Goal: Transaction & Acquisition: Obtain resource

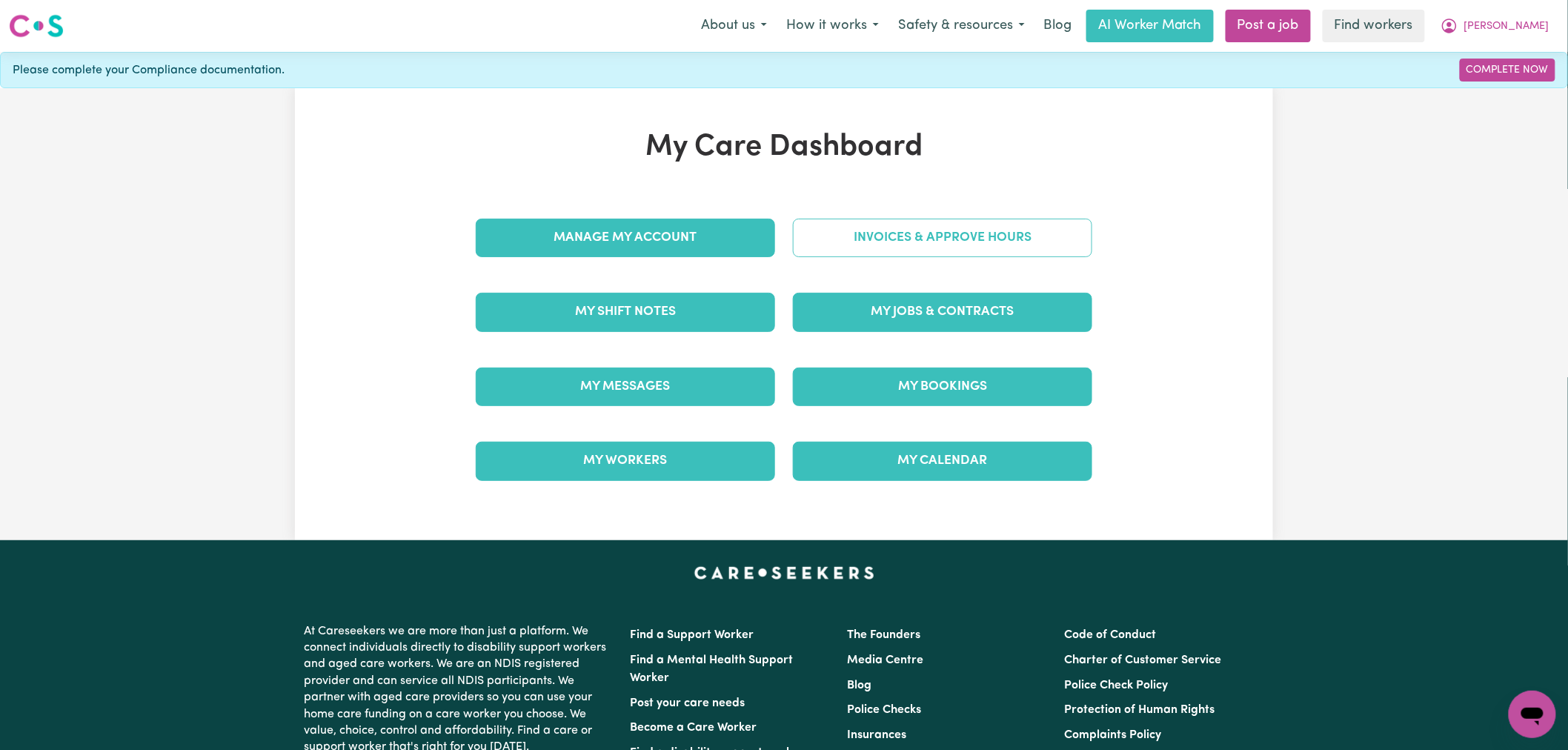
click at [865, 245] on link "Invoices & Approve Hours" at bounding box center [942, 238] width 299 height 38
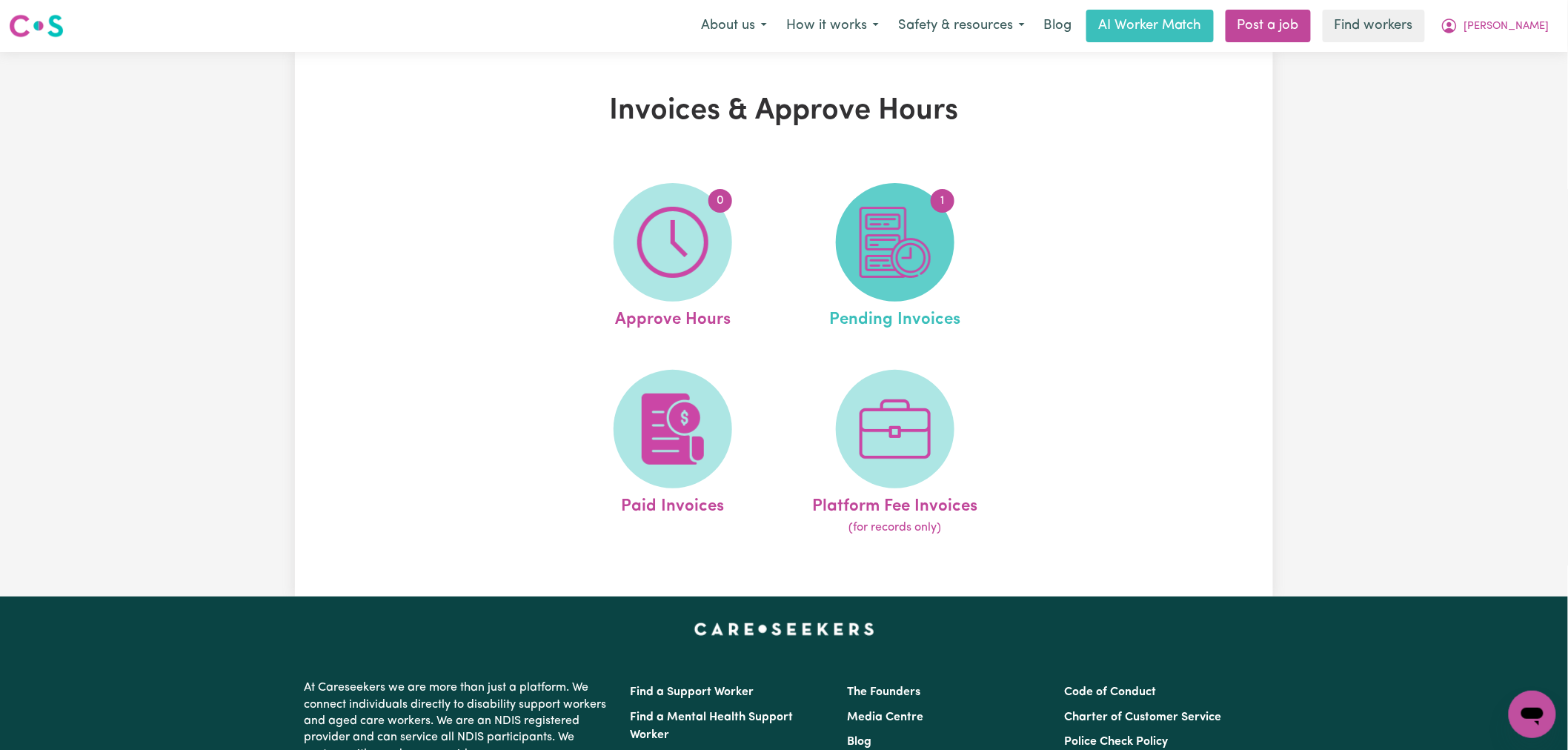
click at [929, 243] on img at bounding box center [895, 243] width 71 height 71
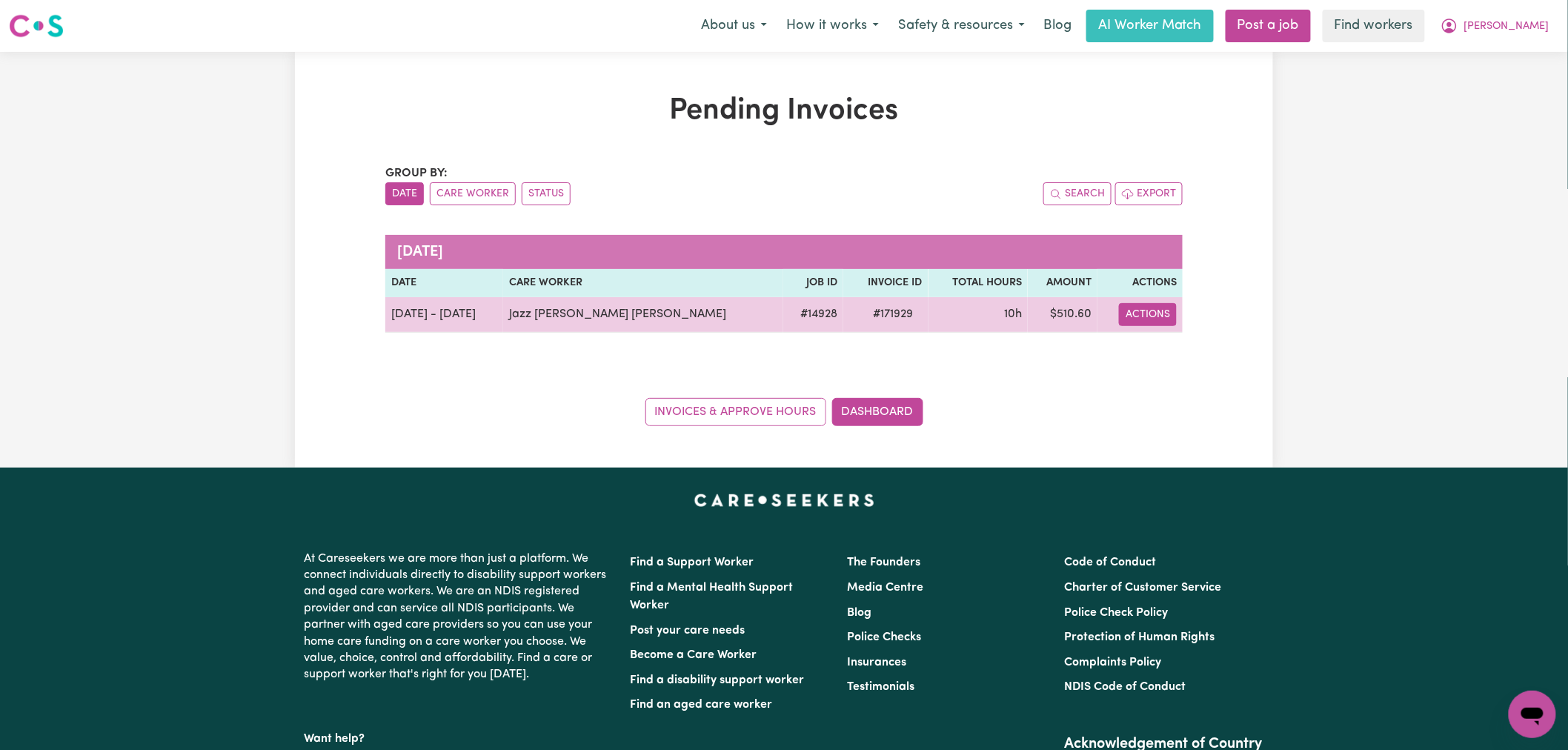
click at [1171, 314] on button "Actions" at bounding box center [1148, 315] width 58 height 23
click at [1181, 351] on link "Download Invoice" at bounding box center [1205, 349] width 135 height 29
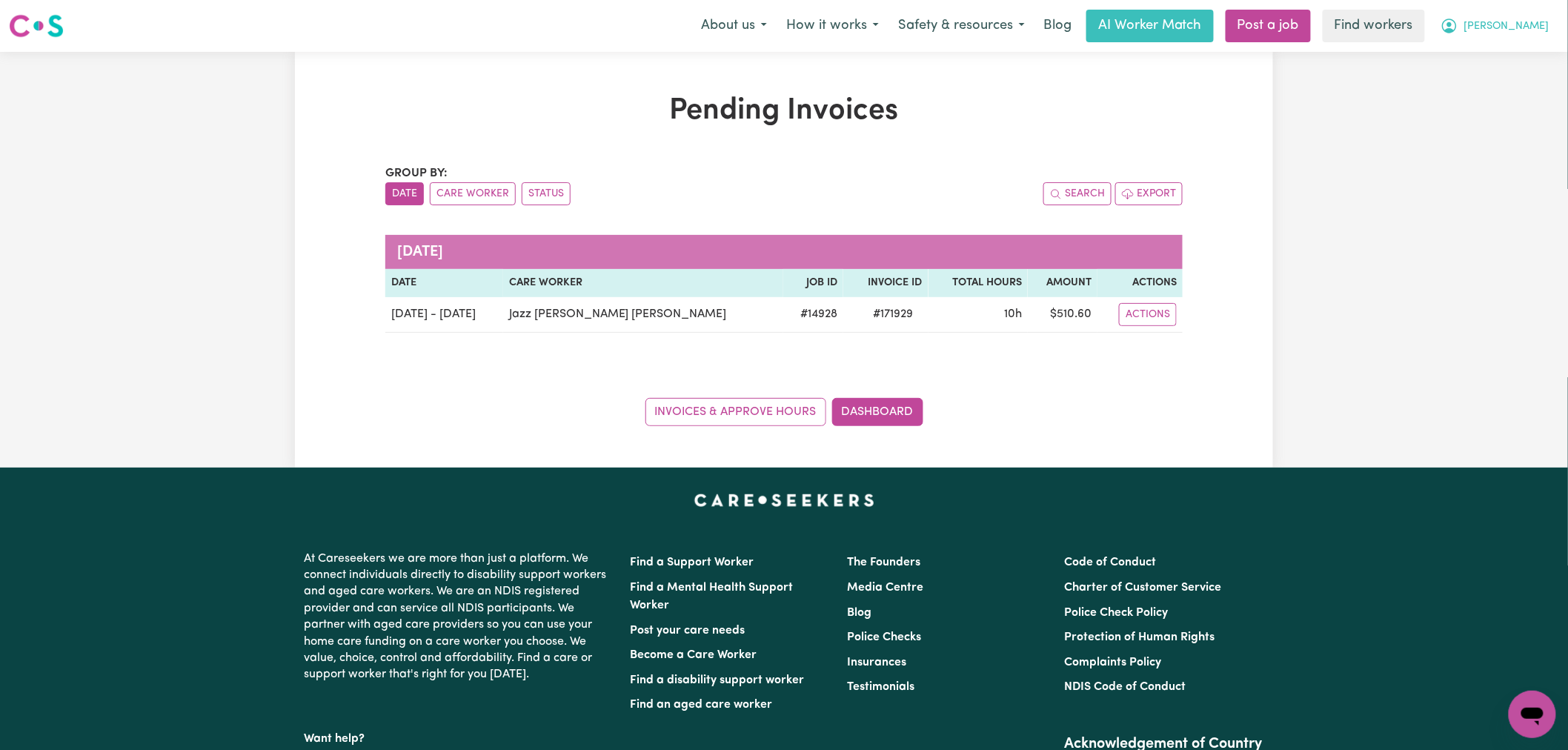
click at [1519, 28] on span "[PERSON_NAME]" at bounding box center [1506, 26] width 85 height 16
click at [1509, 88] on link "Logout" at bounding box center [1500, 85] width 117 height 28
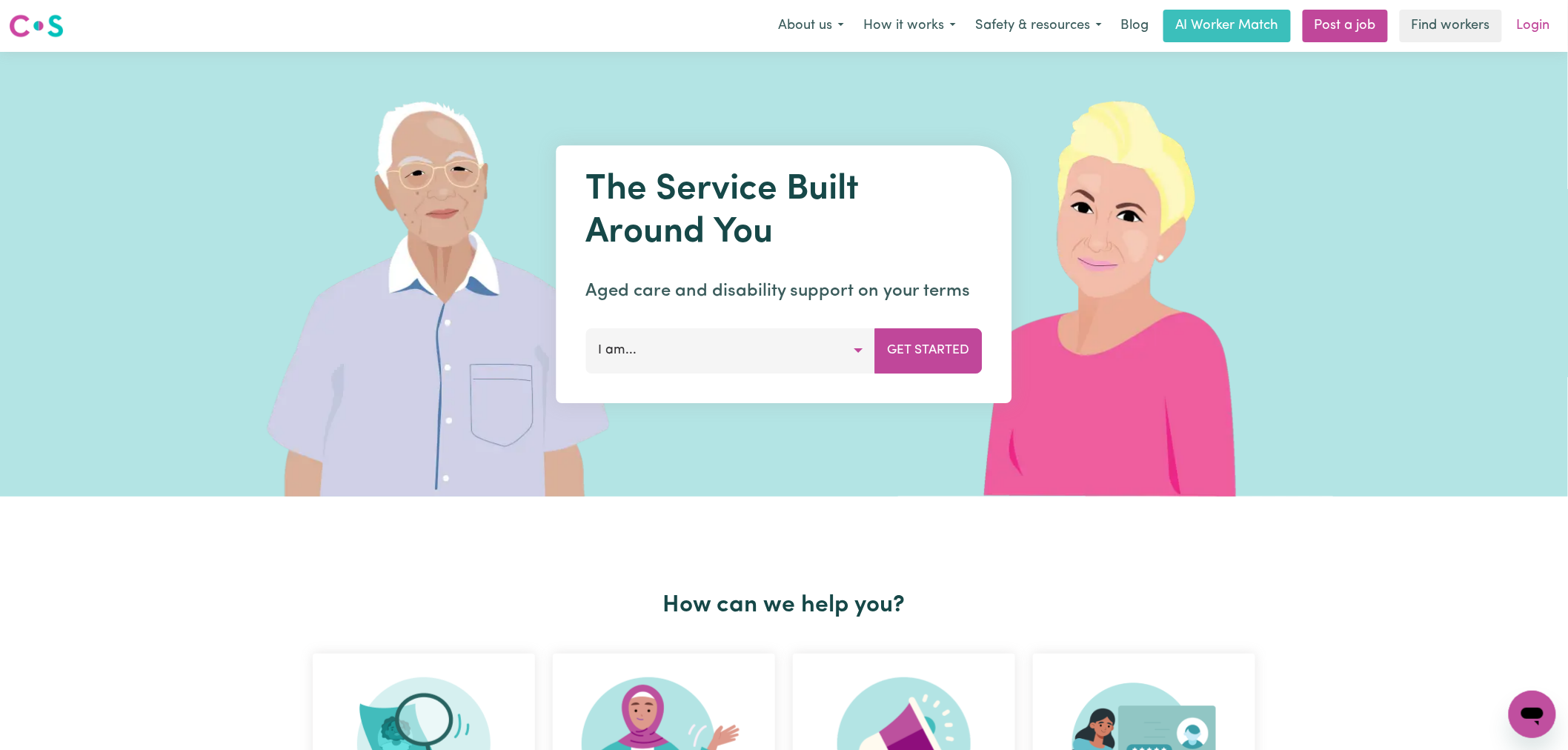
click at [1531, 17] on link "Login" at bounding box center [1533, 26] width 51 height 33
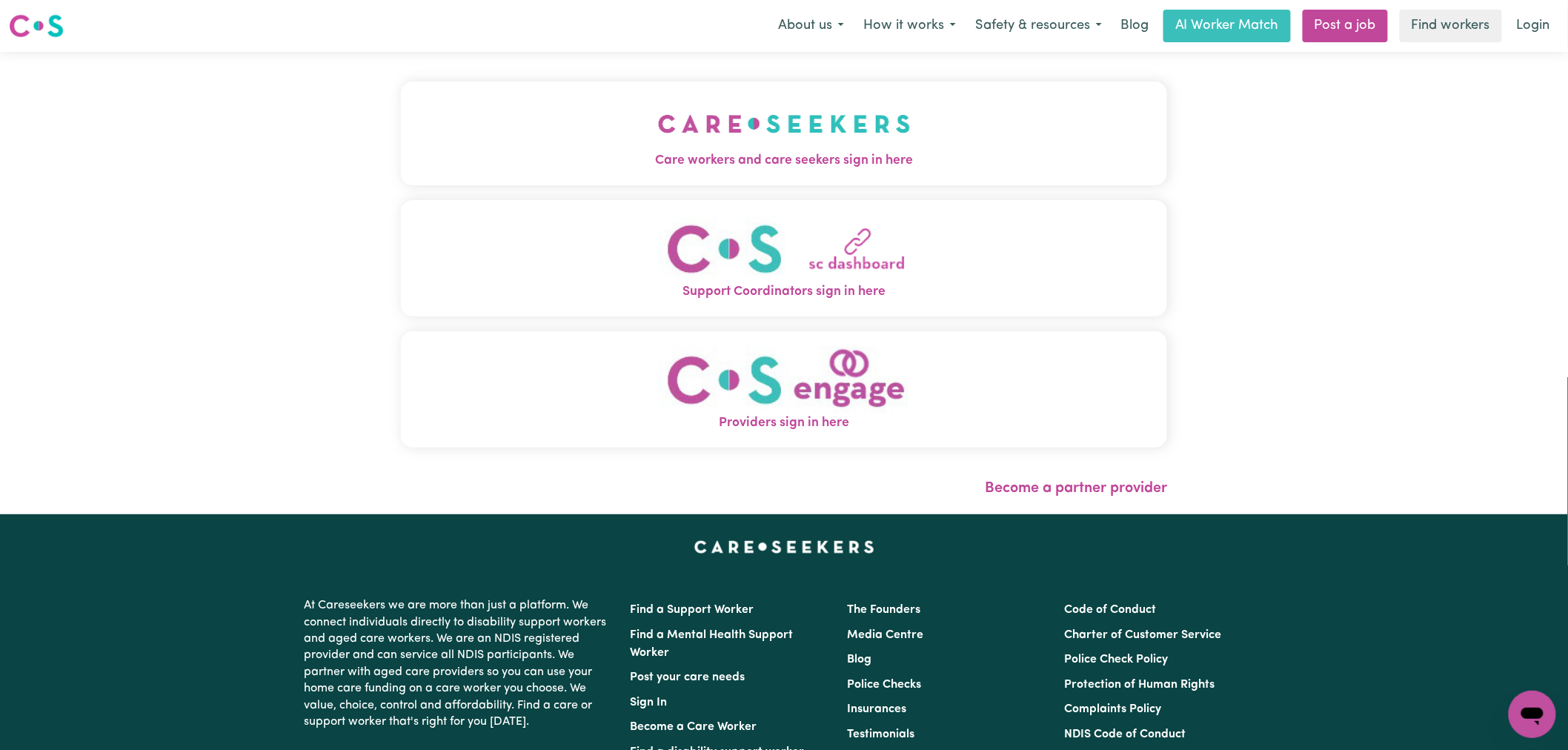
click at [550, 108] on button "Care workers and care seekers sign in here" at bounding box center [784, 134] width 766 height 104
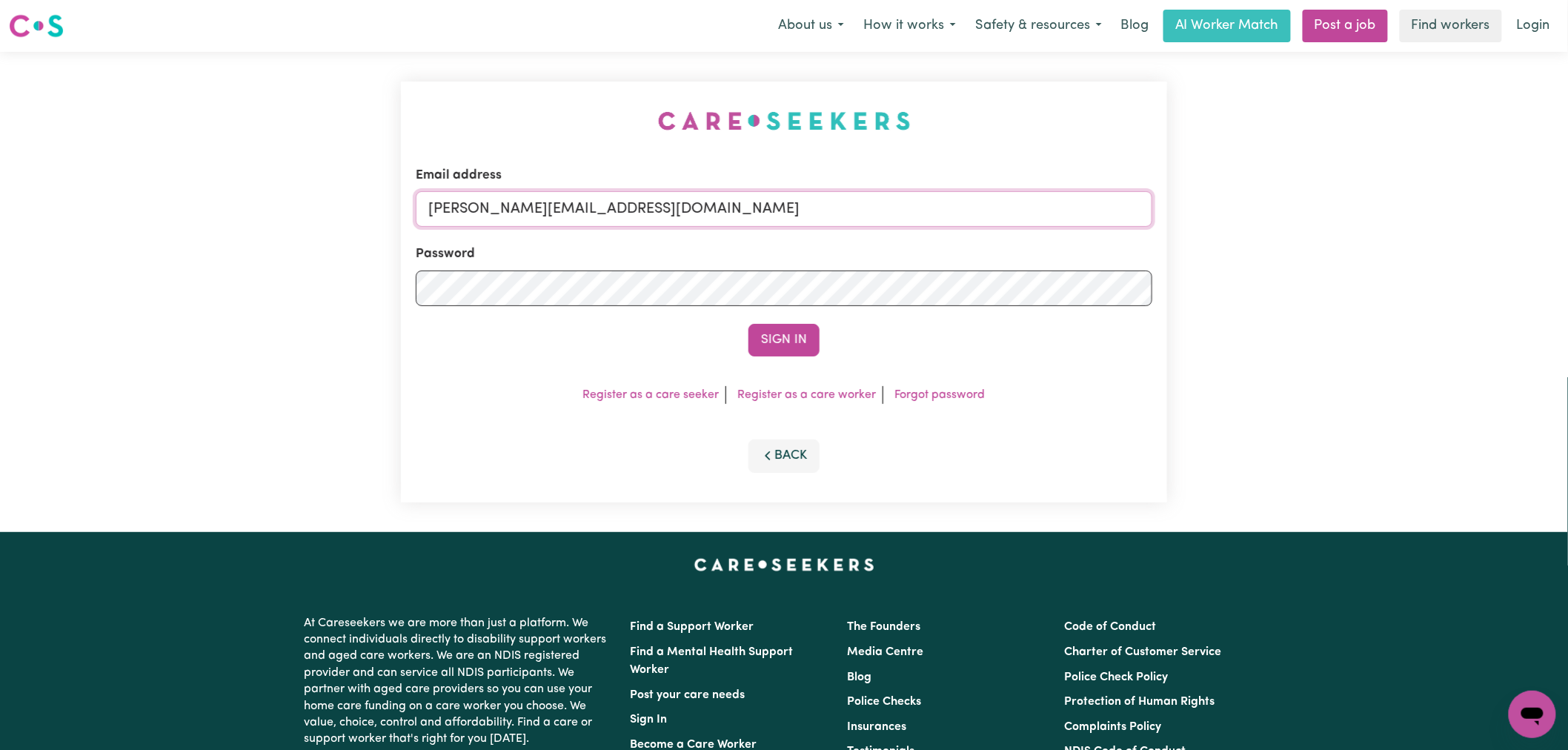
click at [715, 202] on input "[PERSON_NAME][EMAIL_ADDRESS][DOMAIN_NAME]" at bounding box center [784, 209] width 737 height 36
drag, startPoint x: 648, startPoint y: 211, endPoint x: 511, endPoint y: 204, distance: 137.2
click at [511, 204] on input "[EMAIL_ADDRESS][DOMAIN_NAME]" at bounding box center [784, 209] width 737 height 36
type input "[EMAIL_ADDRESS][DOMAIN_NAME]"
click at [748, 324] on button "Sign In" at bounding box center [784, 341] width 71 height 33
